Goal: Transaction & Acquisition: Download file/media

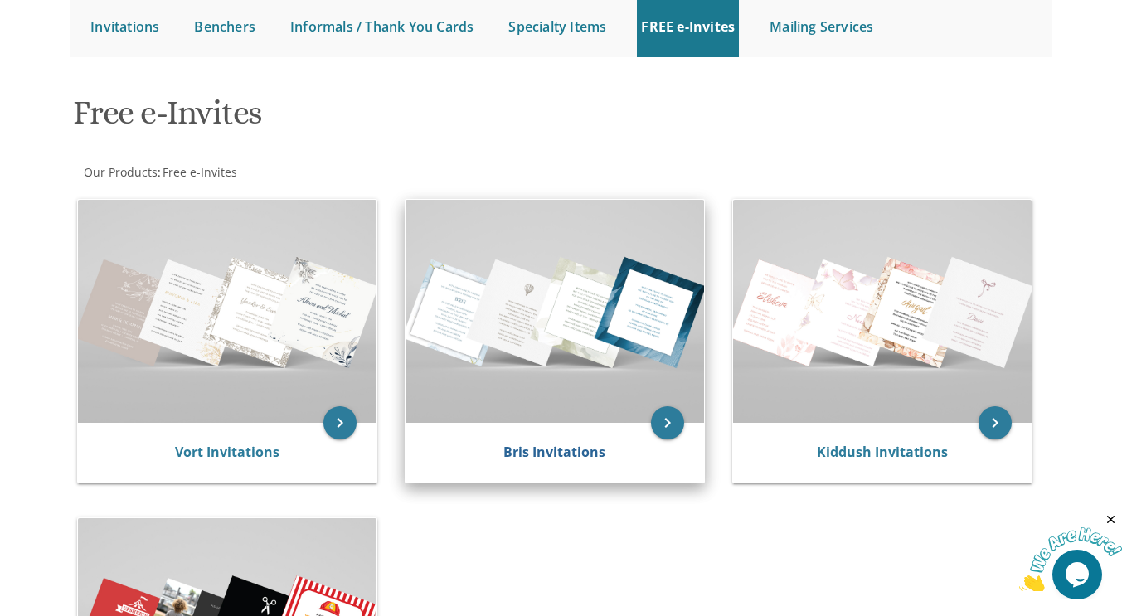
click at [543, 449] on link "Bris Invitations" at bounding box center [554, 452] width 102 height 18
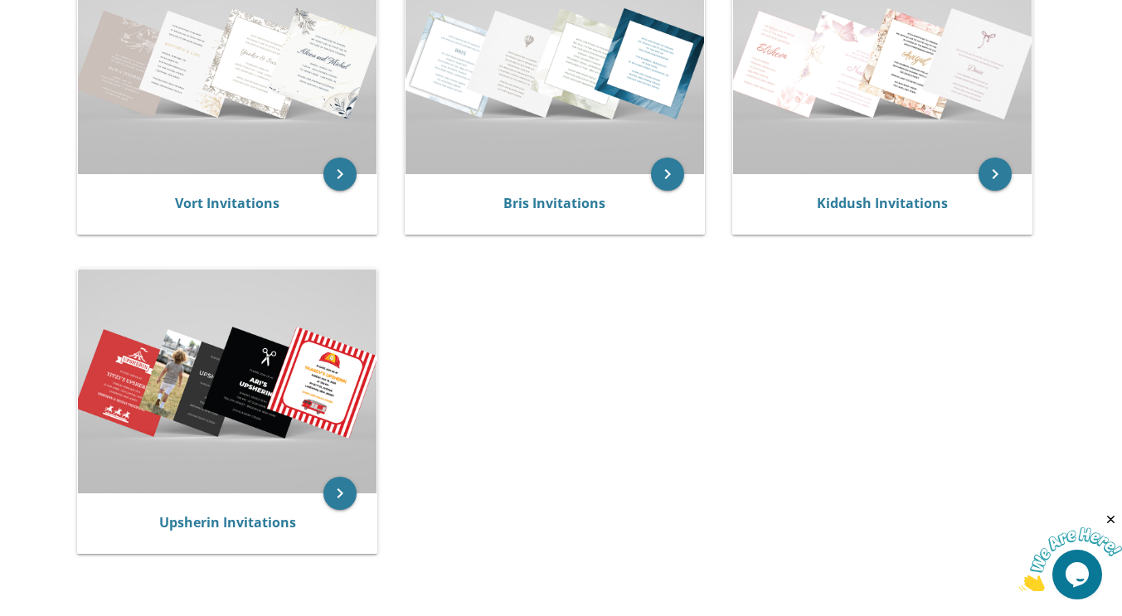
scroll to position [467, 0]
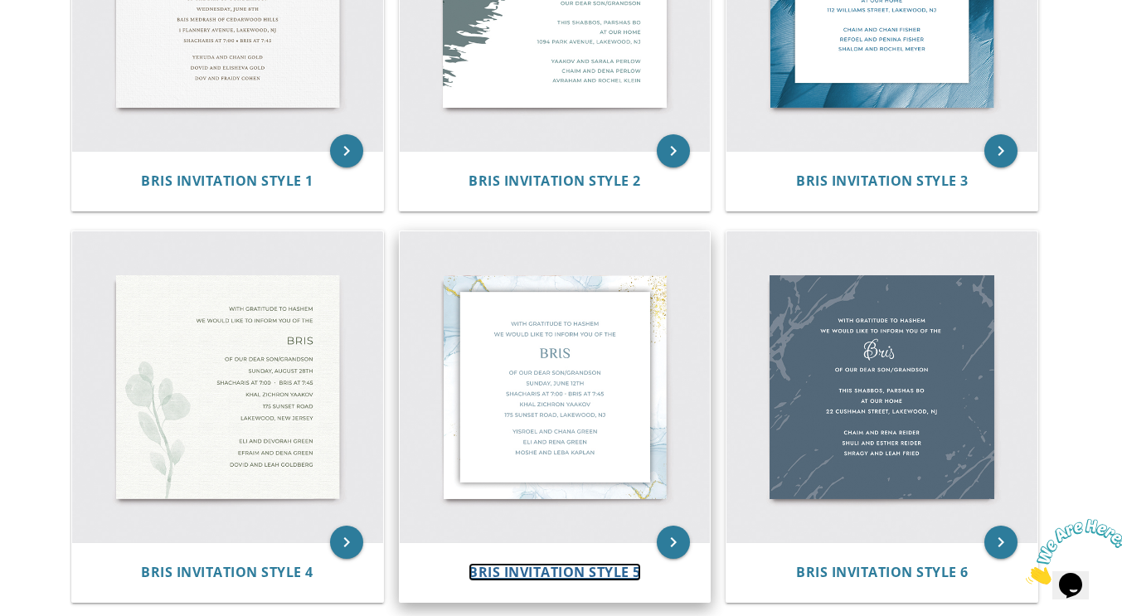
click at [571, 567] on span "Bris Invitation Style 5" at bounding box center [555, 572] width 173 height 18
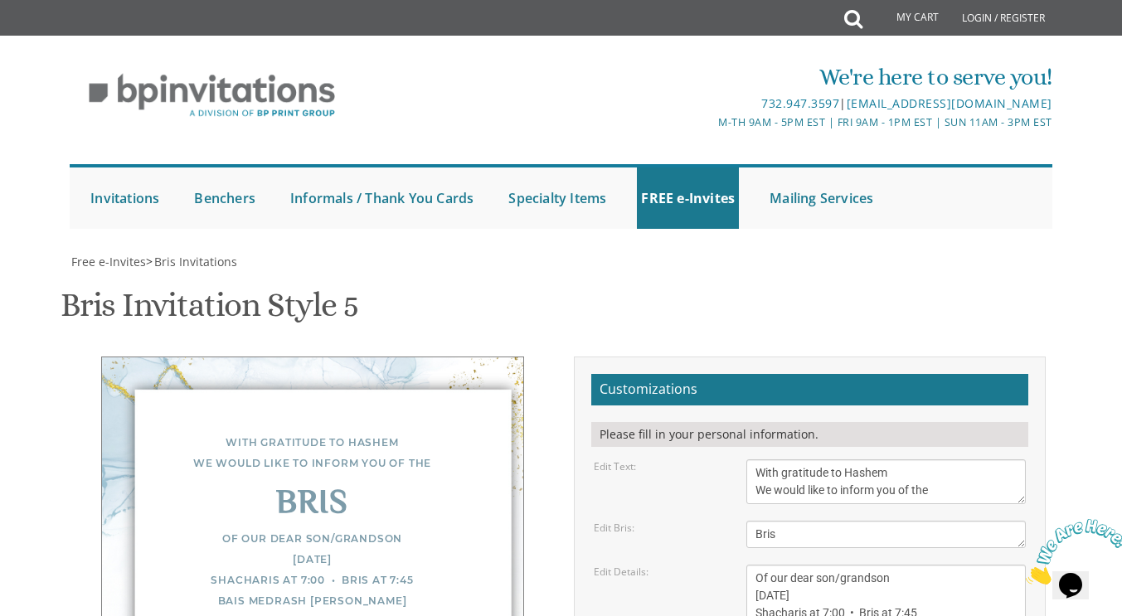
scroll to position [167, 0]
click at [906, 565] on textarea "Of our dear son/grandson Sunday, December 1st Shacharis at 7:00 • Bris at 7:45 …" at bounding box center [885, 613] width 279 height 97
drag, startPoint x: 790, startPoint y: 256, endPoint x: 745, endPoint y: 262, distance: 46.0
click at [746, 565] on textarea "Of our dear son/grandson Sunday, December 1st Shacharis at 7:00 • Bris at 7:45 …" at bounding box center [885, 613] width 279 height 97
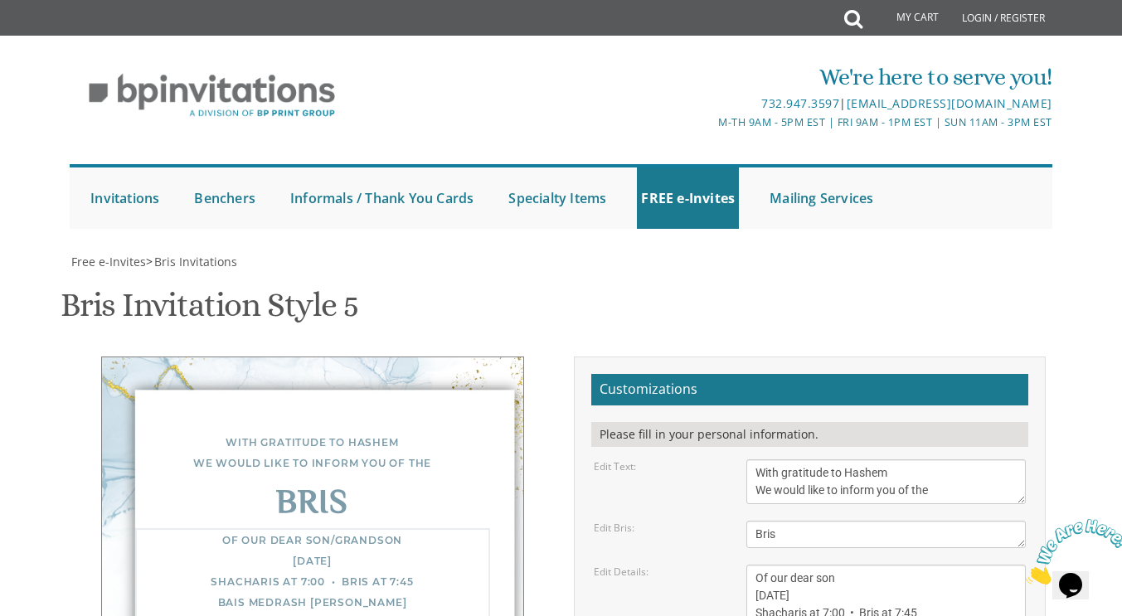
scroll to position [313, 0]
drag, startPoint x: 897, startPoint y: 279, endPoint x: 822, endPoint y: 280, distance: 74.7
click at [822, 565] on textarea "Of our dear son/grandson Sunday, December 1st Shacharis at 7:00 • Bris at 7:45 …" at bounding box center [885, 613] width 279 height 97
click at [793, 565] on textarea "Of our dear son/grandson Sunday, December 1st Shacharis at 7:00 • Bris at 7:45 …" at bounding box center [885, 613] width 279 height 97
click at [837, 565] on textarea "Of our dear son/grandson Sunday, December 1st Shacharis at 7:00 • Bris at 7:45 …" at bounding box center [885, 613] width 279 height 97
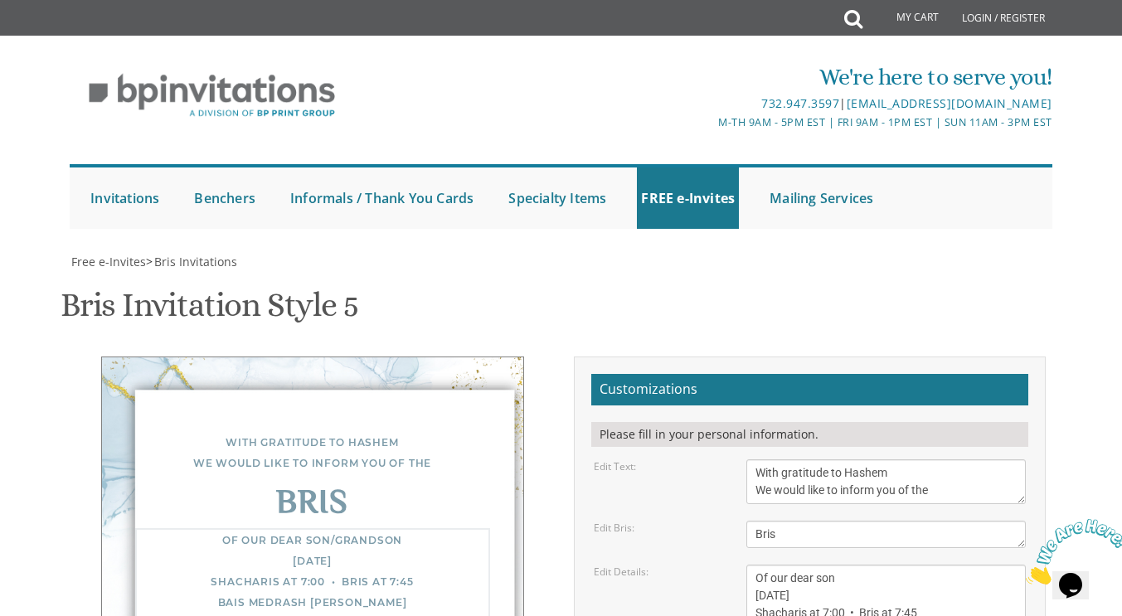
click at [843, 565] on textarea "Of our dear son/grandson Sunday, December 1st Shacharis at 7:00 • Bris at 7:45 …" at bounding box center [885, 613] width 279 height 97
click at [937, 565] on textarea "Of our dear son/grandson Sunday, December 1st Shacharis at 7:00 • Bris at 7:45 …" at bounding box center [885, 613] width 279 height 97
drag, startPoint x: 880, startPoint y: 318, endPoint x: 756, endPoint y: 321, distance: 124.4
click at [756, 565] on textarea "Of our dear son/grandson Sunday, December 1st Shacharis at 7:00 • Bris at 7:45 …" at bounding box center [885, 613] width 279 height 97
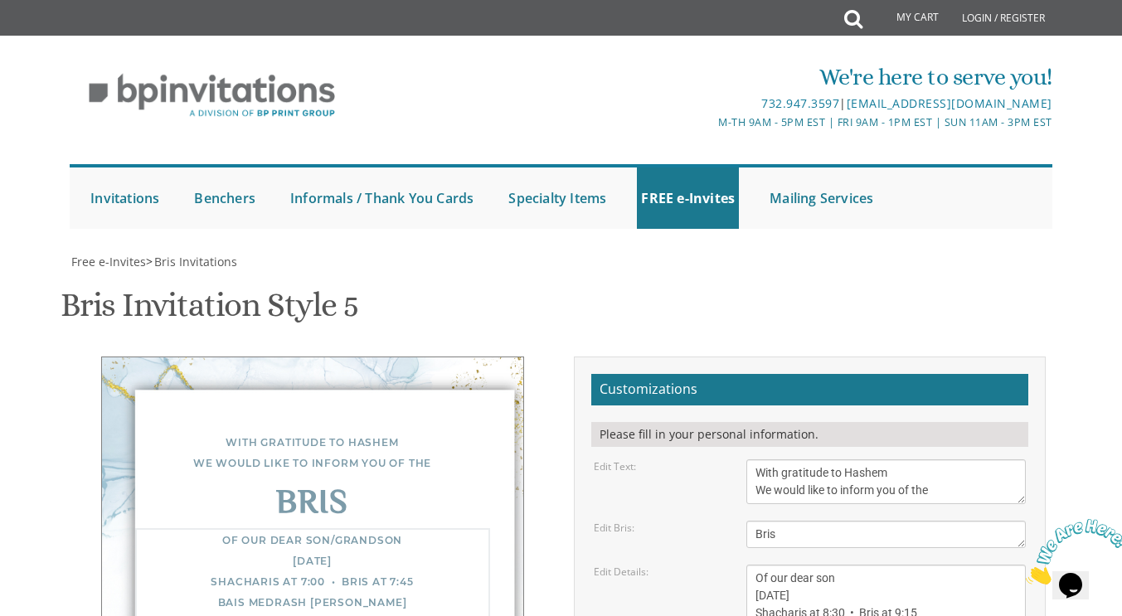
type textarea "Of our dear son Wednesday, August 13th Shacharis at 8:30 • Bris at 9:15 Ateres …"
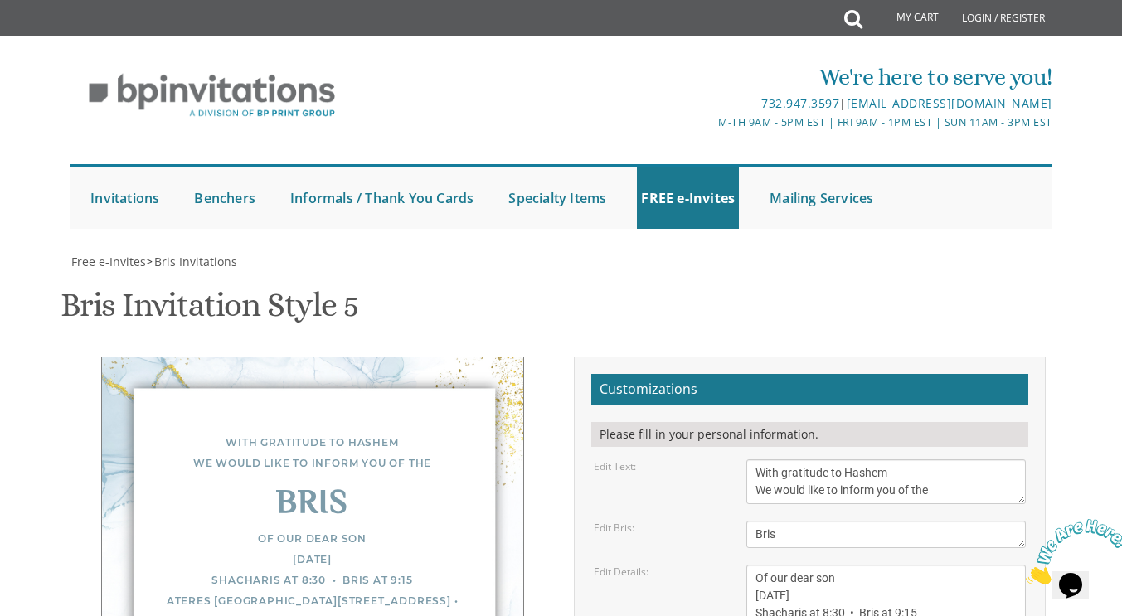
drag, startPoint x: 852, startPoint y: 229, endPoint x: 767, endPoint y: 212, distance: 86.2
drag, startPoint x: 916, startPoint y: 233, endPoint x: 738, endPoint y: 192, distance: 182.1
type textarea "Shlomo and Racheli Levy"
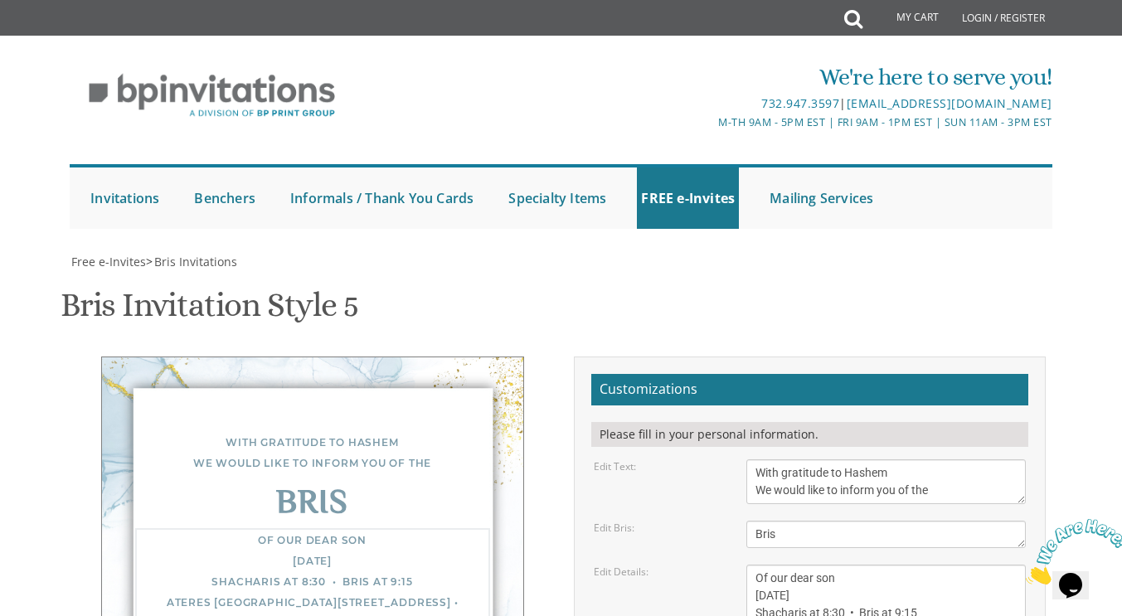
drag, startPoint x: 940, startPoint y: 159, endPoint x: 754, endPoint y: 161, distance: 186.6
click at [754, 565] on textarea "Of our dear son/grandson Sunday, December 1st Shacharis at 7:00 • Bris at 7:45 …" at bounding box center [885, 613] width 279 height 97
type textarea "Of our dear son Wednesday, August 13th Shacharis at 8:30 • Bris at 9:15 Ateres …"
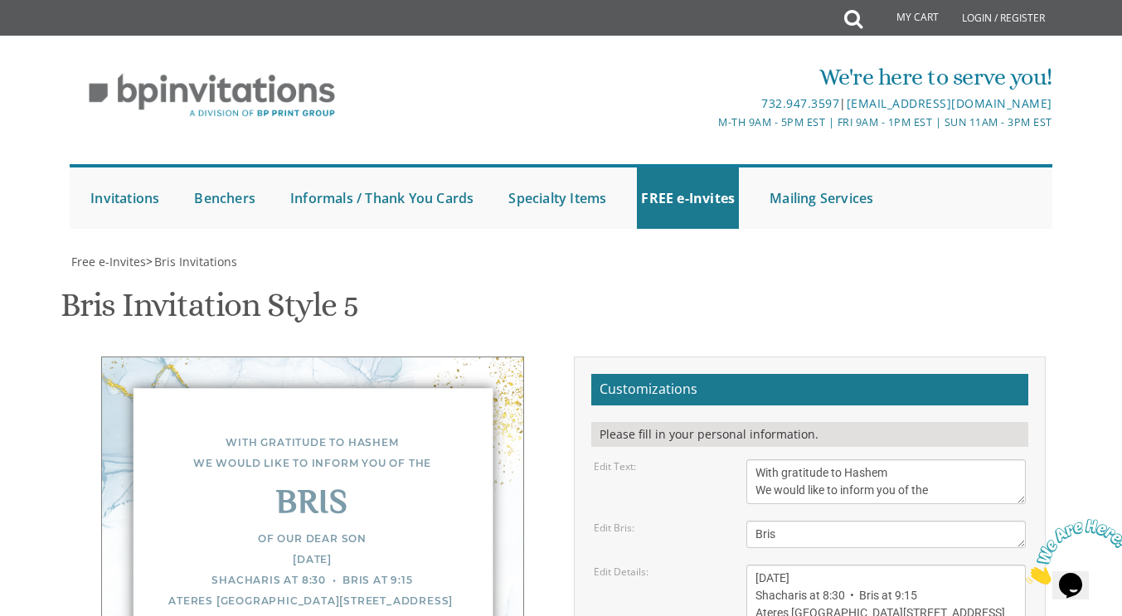
type input "fradelblum@gmail.com"
